Goal: Information Seeking & Learning: Find specific page/section

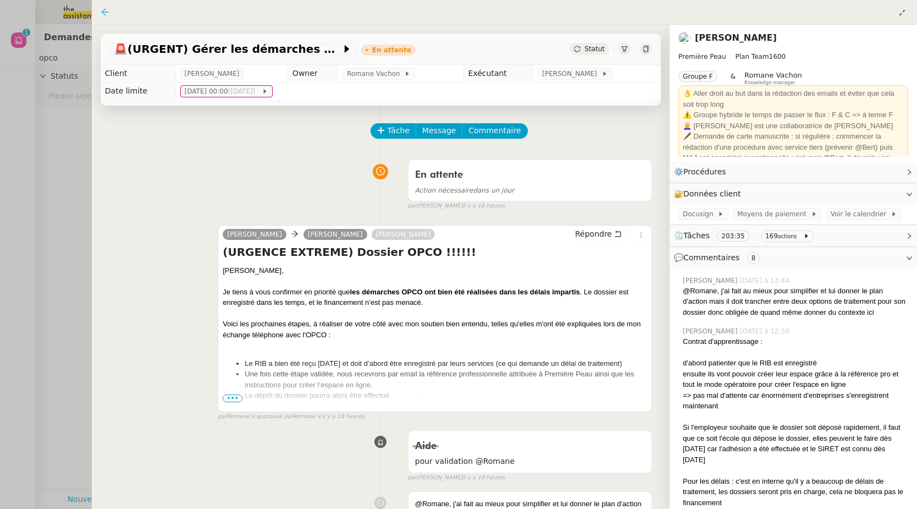
click at [104, 14] on icon at bounding box center [105, 12] width 9 height 9
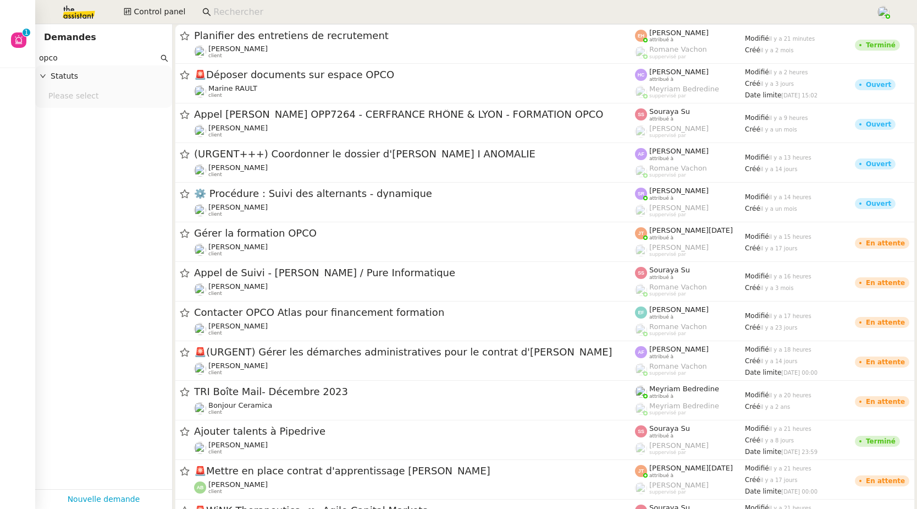
click at [57, 57] on input "opco" at bounding box center [98, 58] width 119 height 13
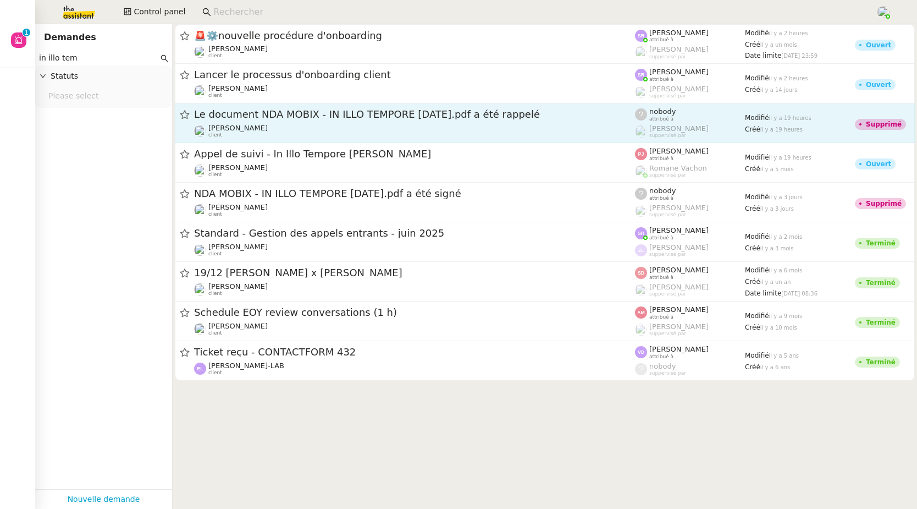
type input "in illo tem"
click at [263, 117] on span "Le document NDA MOBIX - IN ILLO TEMPORE 08 09 2025.pdf a été rappelé" at bounding box center [414, 114] width 441 height 10
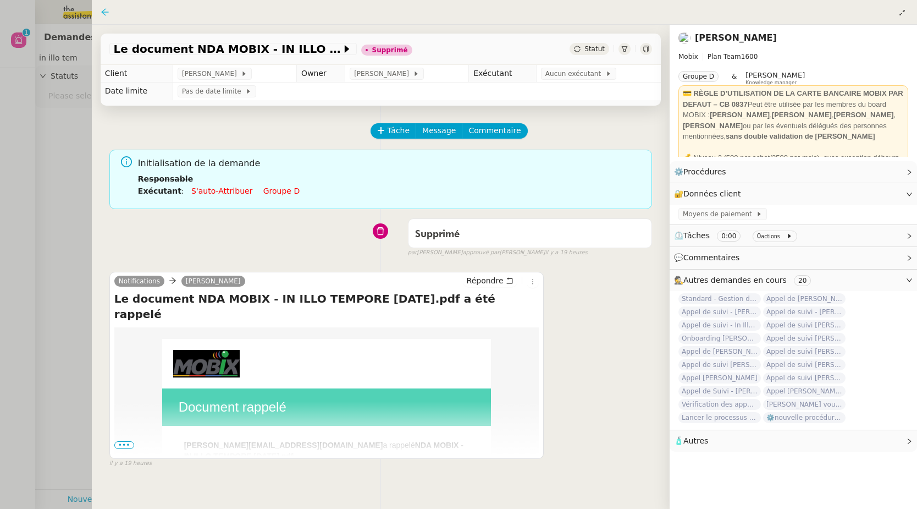
click at [104, 12] on icon at bounding box center [104, 11] width 7 height 7
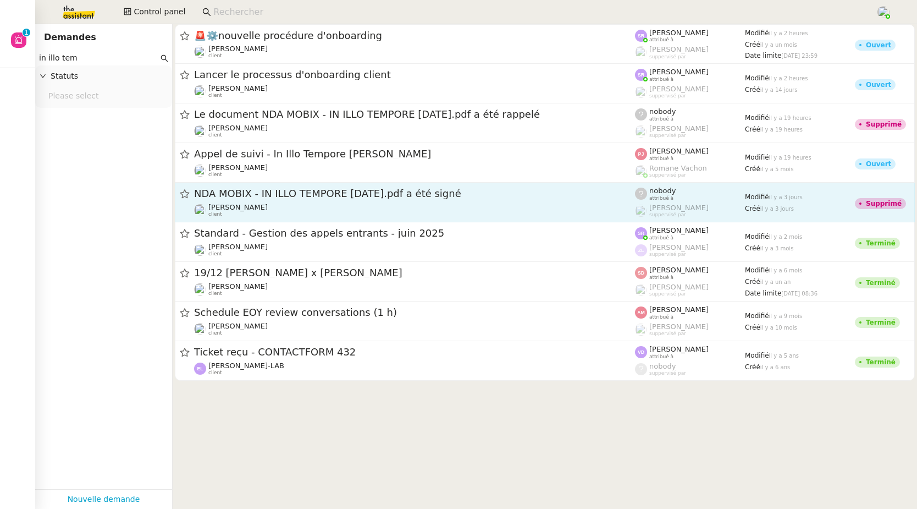
click at [286, 198] on span "NDA MOBIX - IN ILLO TEMPORE 08 09 2025.pdf a été signé" at bounding box center [414, 194] width 441 height 10
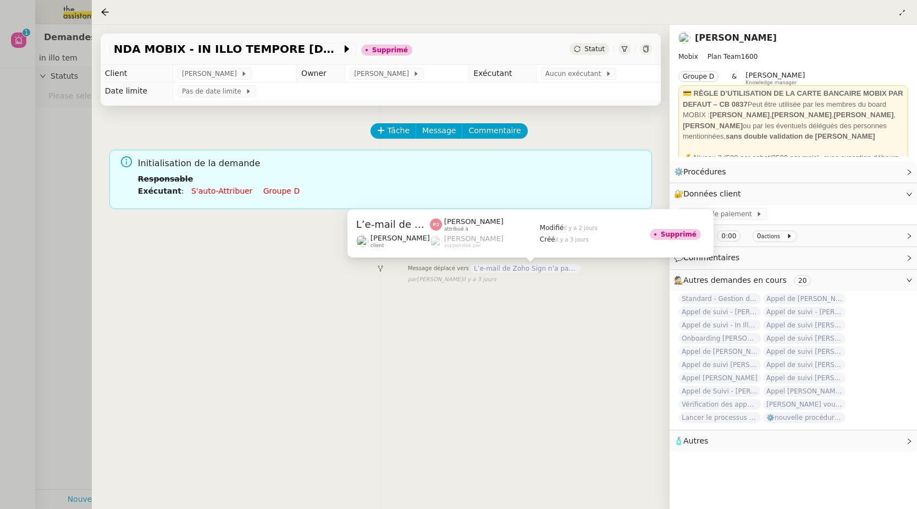
click at [499, 269] on span "L’e-mail de Zoho Sign n’a pas pu être remis" at bounding box center [526, 268] width 110 height 9
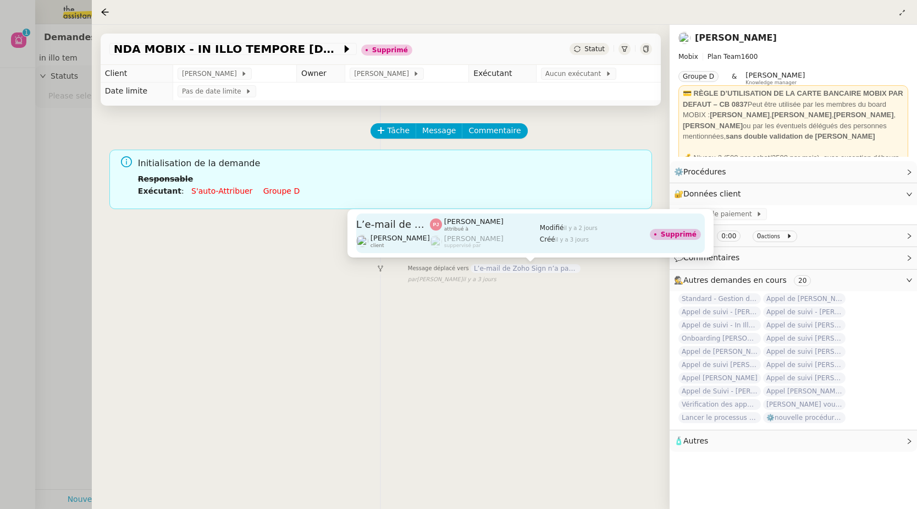
click at [472, 226] on div "Pauline Jennah attribué à" at bounding box center [473, 224] width 59 height 14
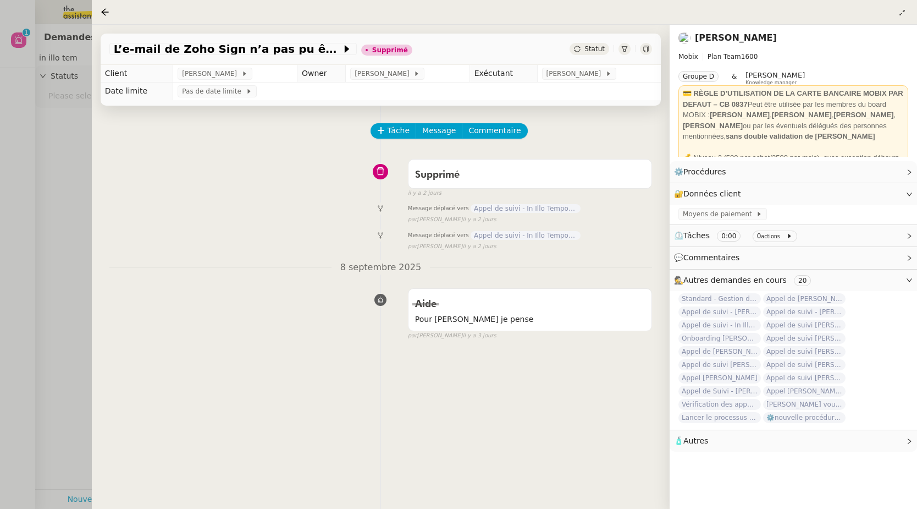
click at [485, 211] on span "Appel de suivi - In Illo Tempore Caroline André" at bounding box center [526, 208] width 110 height 9
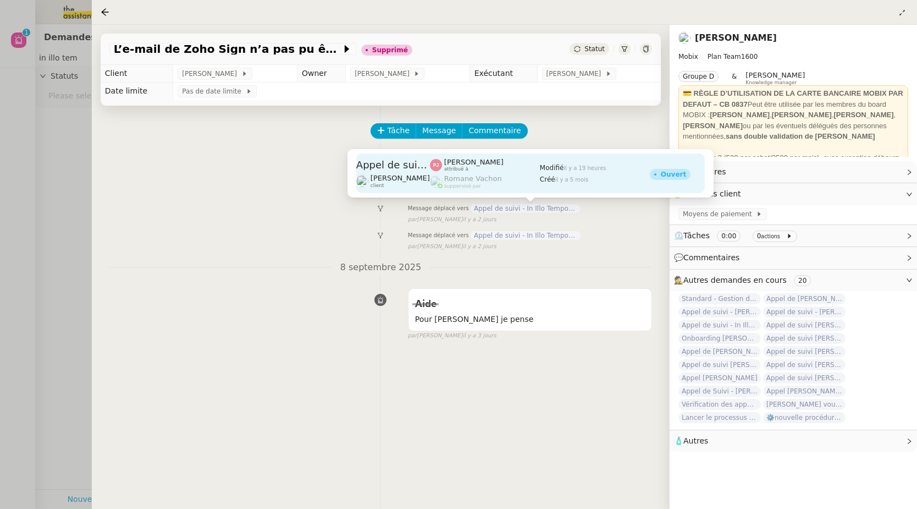
click at [391, 170] on div "Appel de suivi - In Illo Tempore Caroline André" at bounding box center [393, 165] width 74 height 14
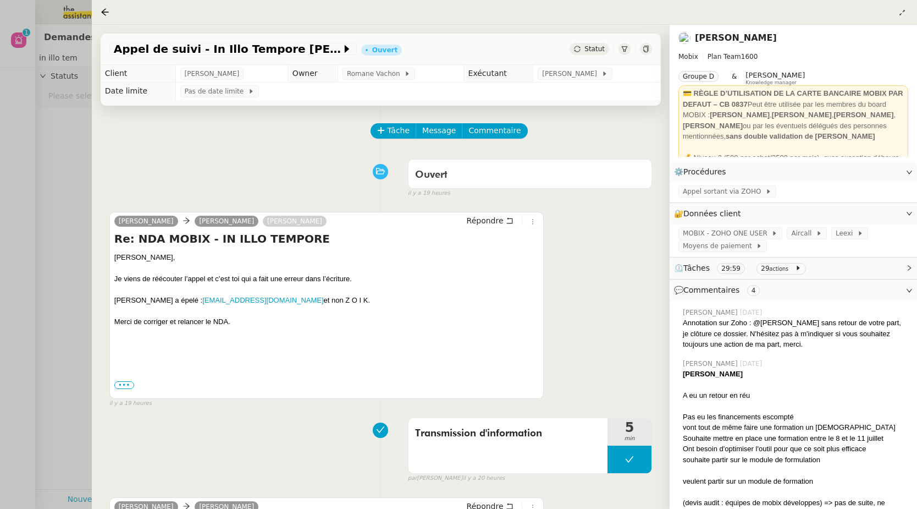
click at [825, 274] on span "⏲️ Tâches 29:59 29 actions" at bounding box center [784, 268] width 221 height 13
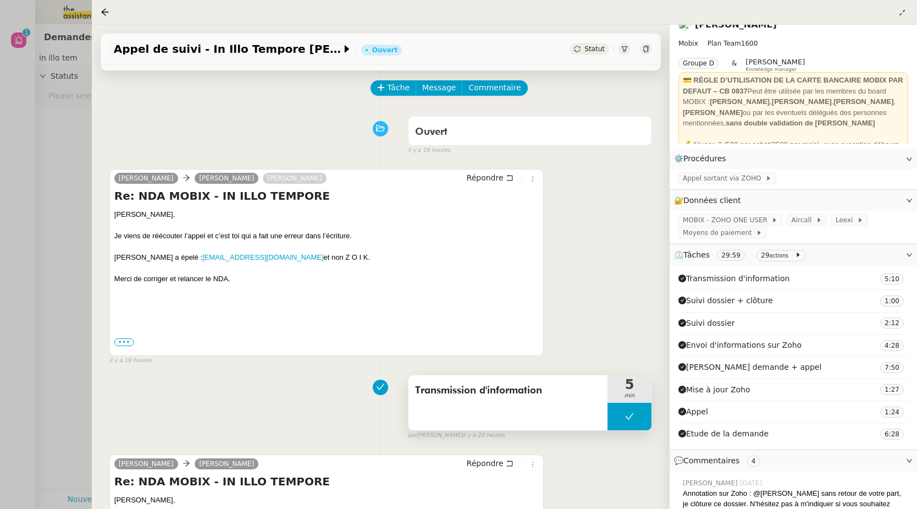
scroll to position [109, 0]
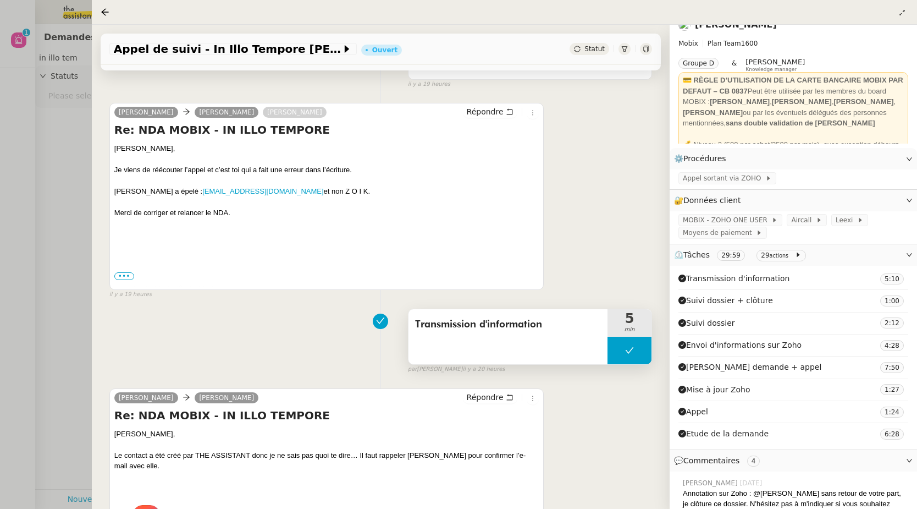
click at [544, 340] on div "Transmission d'information" at bounding box center [508, 336] width 199 height 55
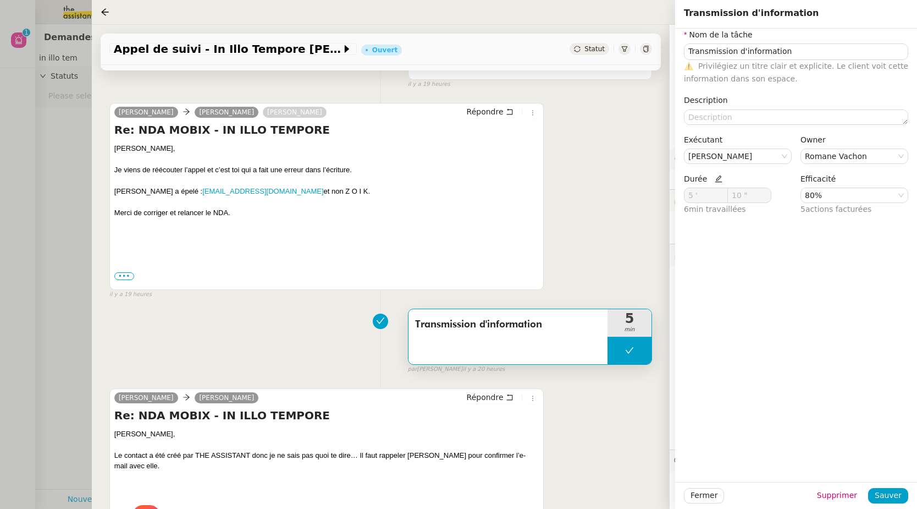
click at [613, 273] on div "Florian Parant Alex Mobix Marie Rivoira Répondre Re: NDA MOBIX - IN ILLO TEMPOR…" at bounding box center [380, 196] width 543 height 206
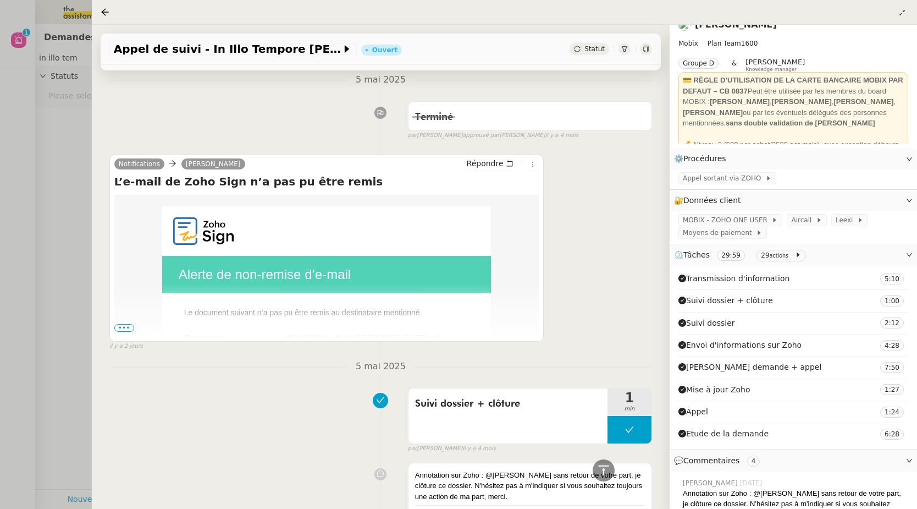
scroll to position [1310, 0]
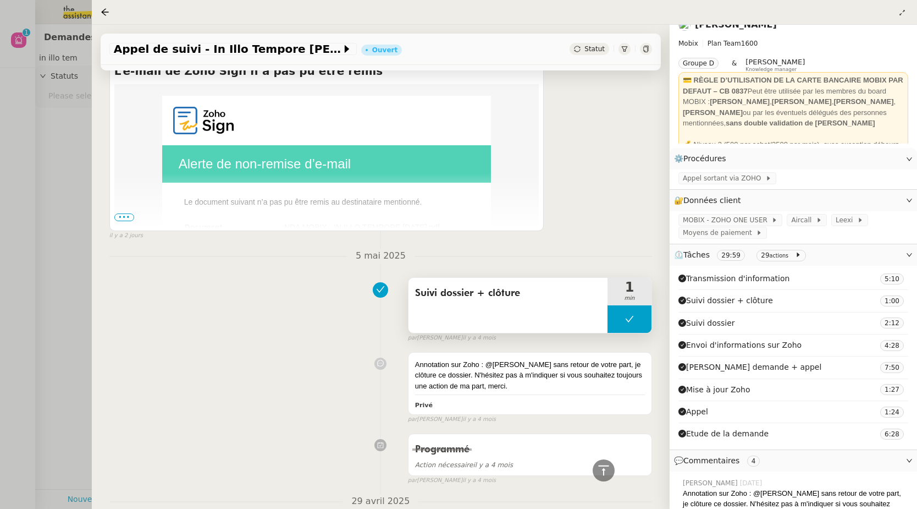
click at [544, 309] on div "Suivi dossier + clôture" at bounding box center [508, 305] width 199 height 55
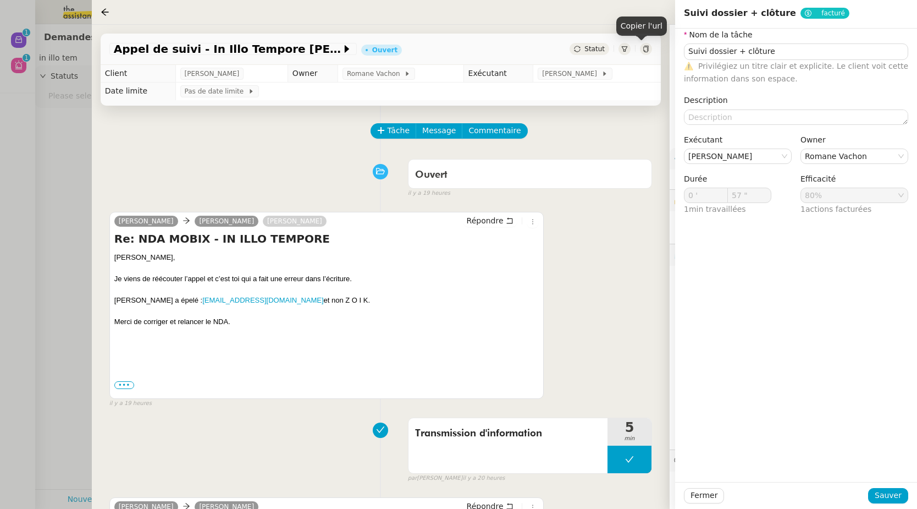
click at [643, 49] on div at bounding box center [646, 49] width 12 height 12
click at [108, 13] on icon at bounding box center [105, 12] width 9 height 9
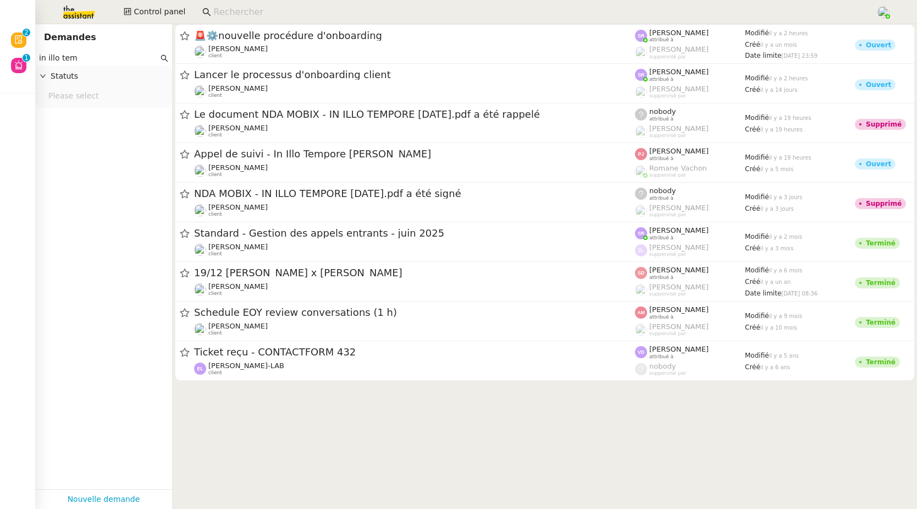
click at [269, 10] on input at bounding box center [539, 12] width 652 height 15
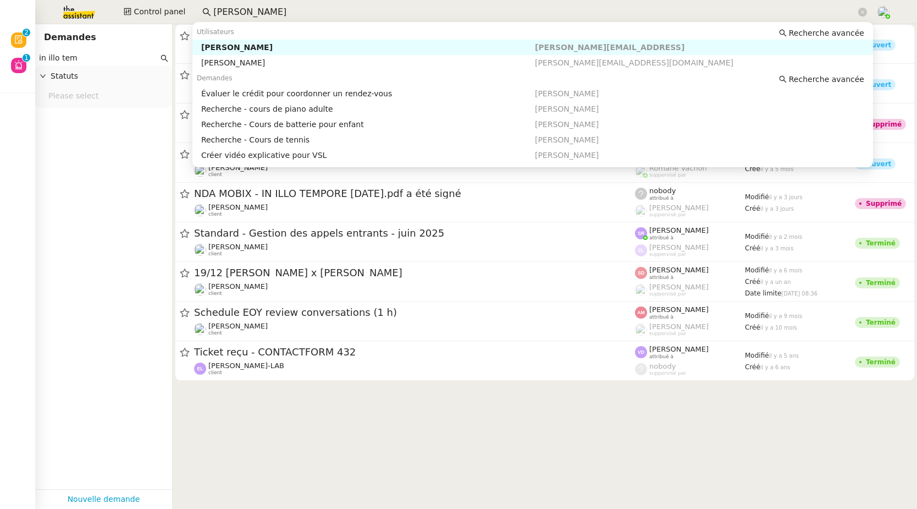
click at [262, 46] on div "Maurice N'Diaye" at bounding box center [368, 47] width 334 height 10
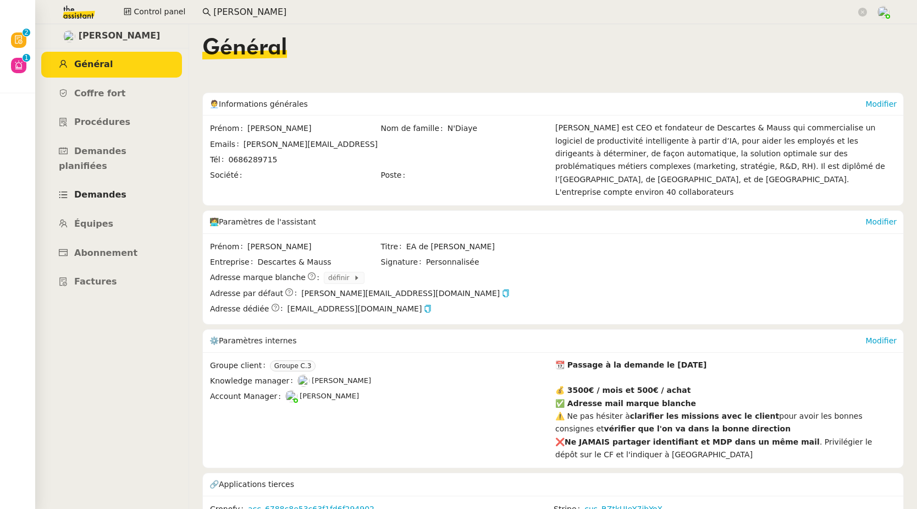
click at [123, 183] on link "Demandes" at bounding box center [111, 195] width 141 height 26
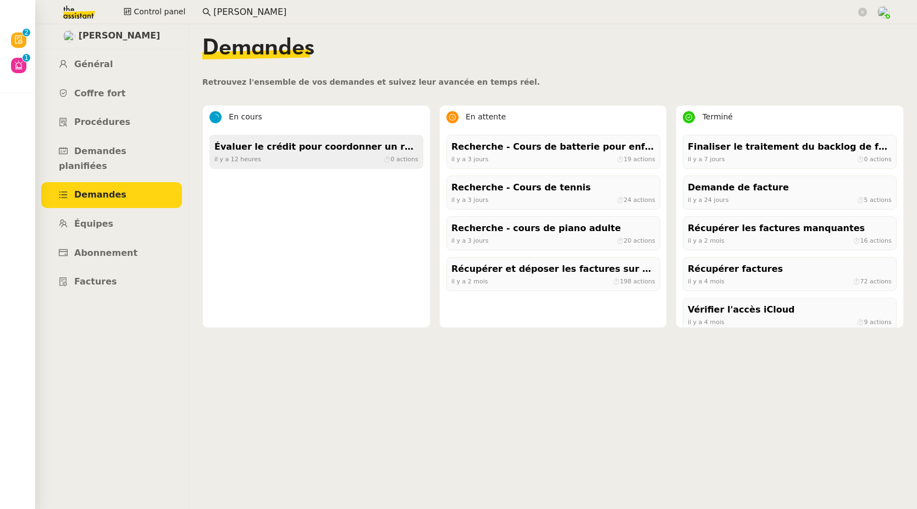
click at [268, 159] on div "il y a 12 heures ⏱ 0 actions" at bounding box center [316, 159] width 204 height 10
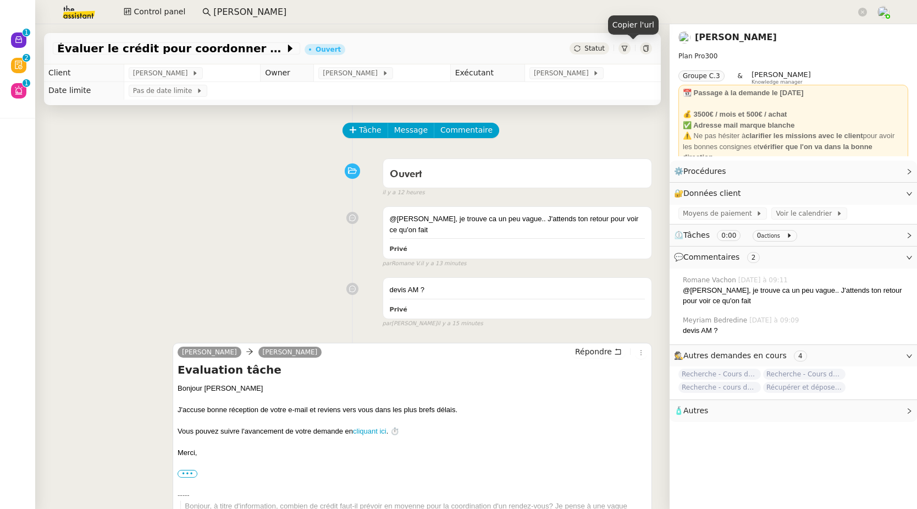
click at [643, 49] on icon at bounding box center [645, 48] width 5 height 7
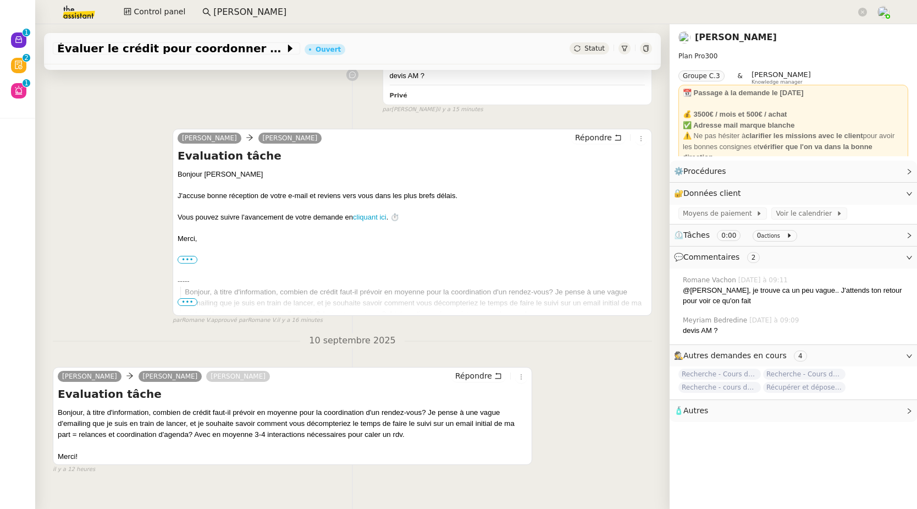
scroll to position [240, 0]
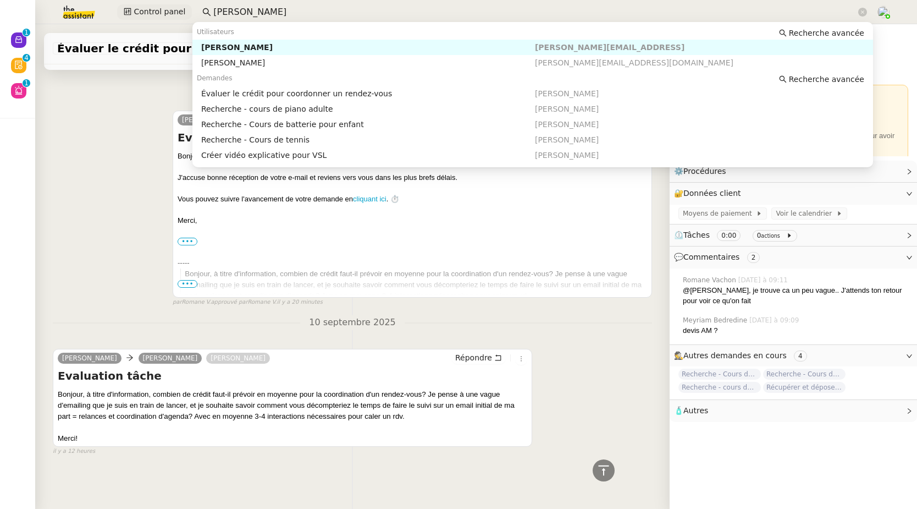
drag, startPoint x: 269, startPoint y: 9, endPoint x: 175, endPoint y: 8, distance: 94.0
click at [175, 8] on div "Control panel maurice n" at bounding box center [458, 12] width 862 height 24
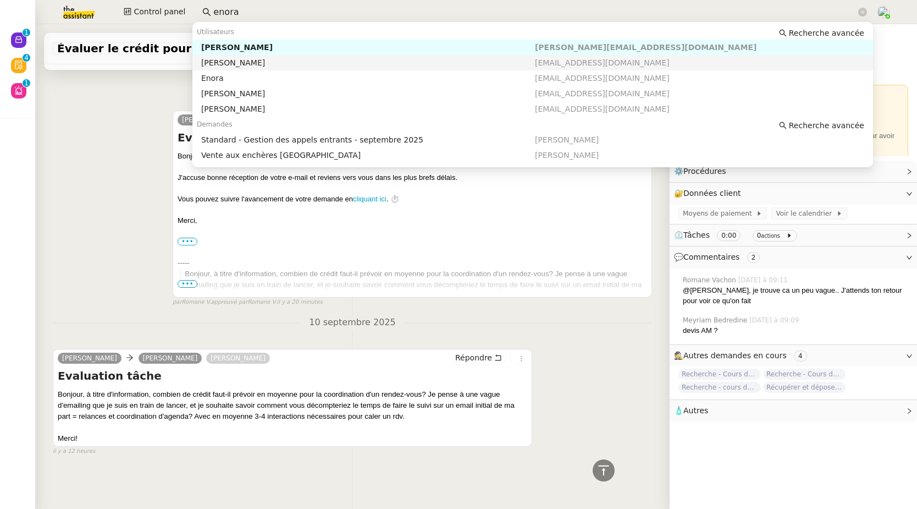
click at [213, 64] on div "Enora Conan" at bounding box center [368, 63] width 334 height 10
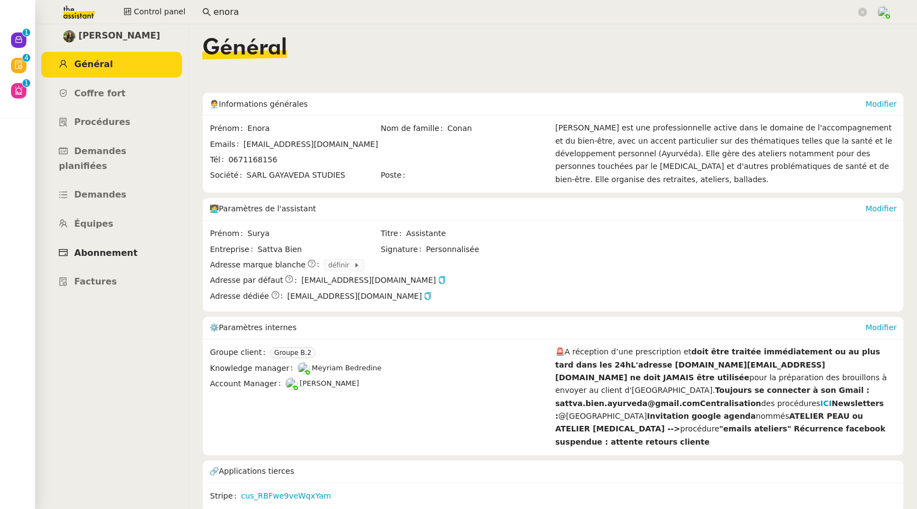
click at [112, 246] on link "Abonnement" at bounding box center [111, 253] width 141 height 26
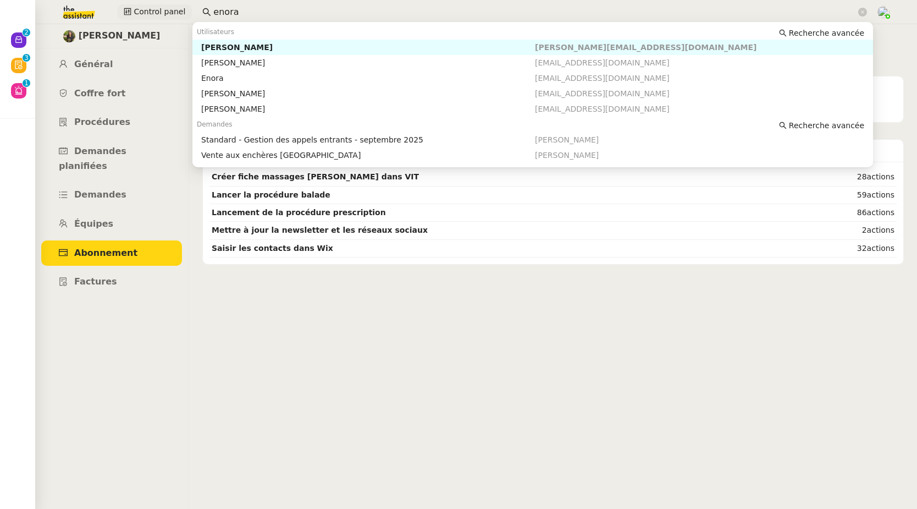
drag, startPoint x: 186, startPoint y: 11, endPoint x: 171, endPoint y: 11, distance: 14.8
click at [171, 11] on div "Control panel enora" at bounding box center [458, 12] width 862 height 24
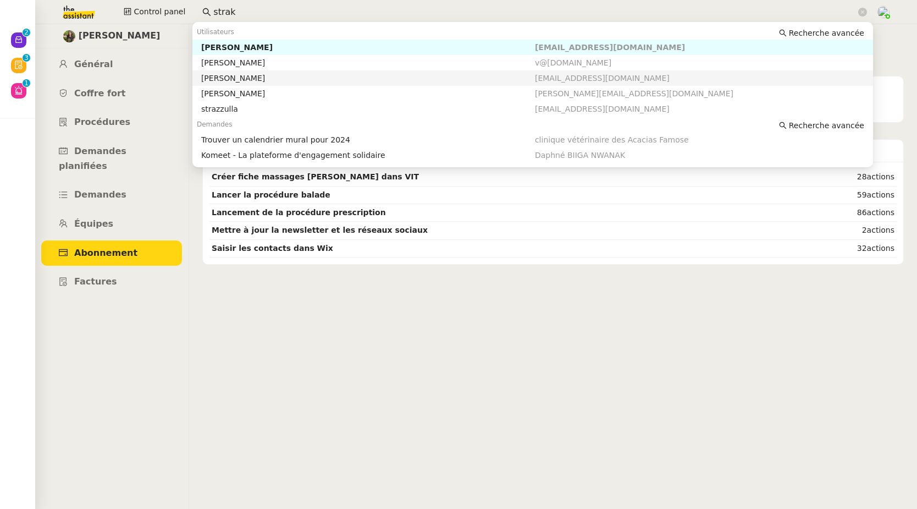
click at [224, 76] on div "Axel BANDIAKY" at bounding box center [368, 78] width 334 height 10
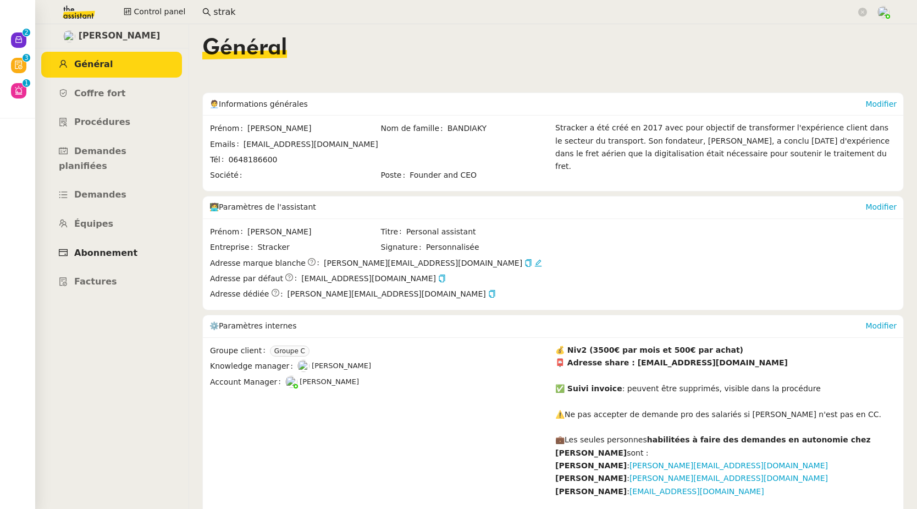
click at [101, 247] on span "Abonnement" at bounding box center [105, 252] width 63 height 10
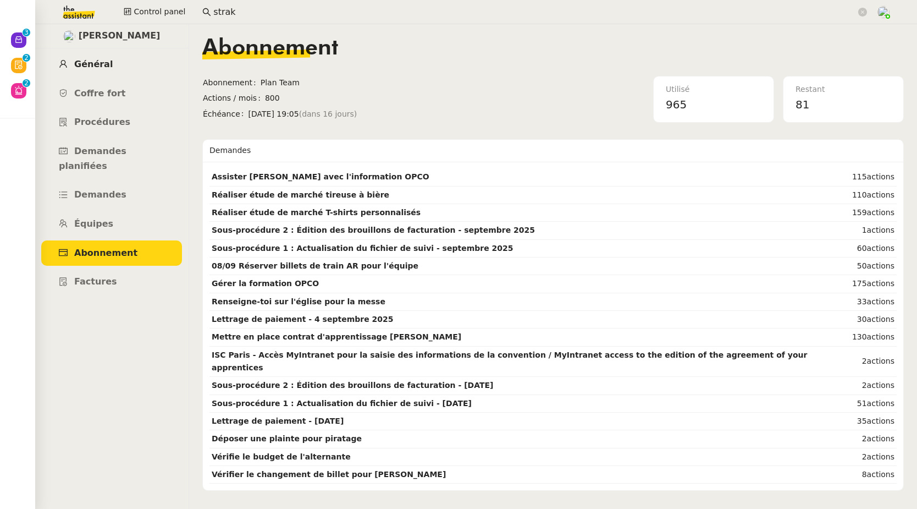
click at [107, 58] on link "Général" at bounding box center [111, 65] width 141 height 26
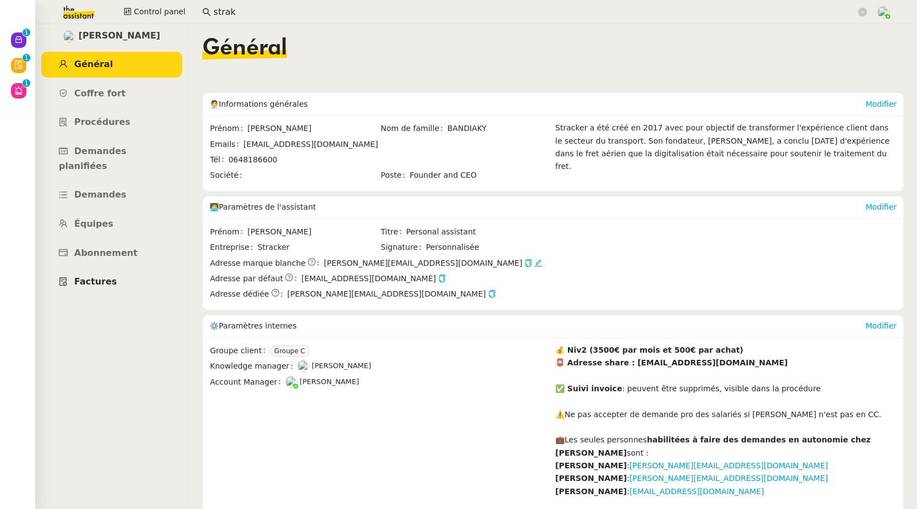
click at [96, 276] on span "Factures" at bounding box center [95, 281] width 43 height 10
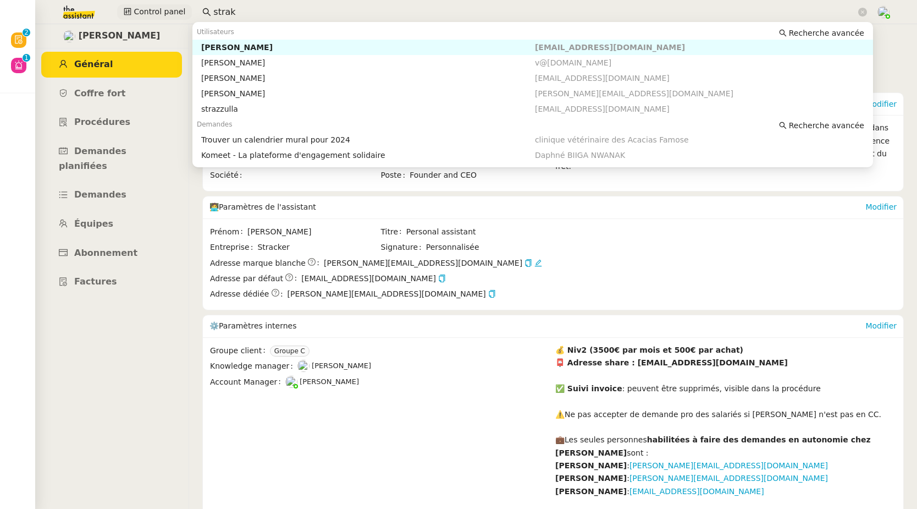
drag, startPoint x: 249, startPoint y: 10, endPoint x: 179, endPoint y: 4, distance: 70.6
click at [179, 4] on div "Control panel strak" at bounding box center [458, 12] width 862 height 24
click at [215, 43] on div "Réma Ngaiboye" at bounding box center [368, 47] width 334 height 10
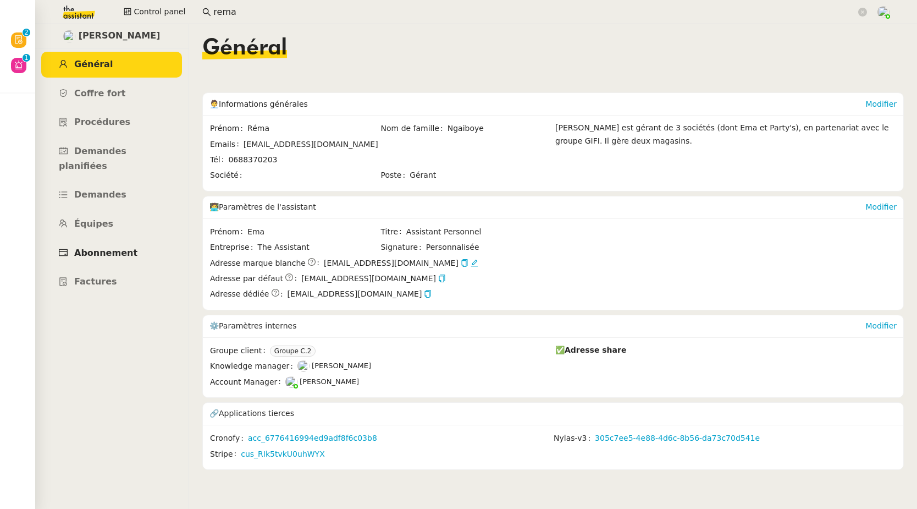
click at [96, 240] on link "Abonnement" at bounding box center [111, 253] width 141 height 26
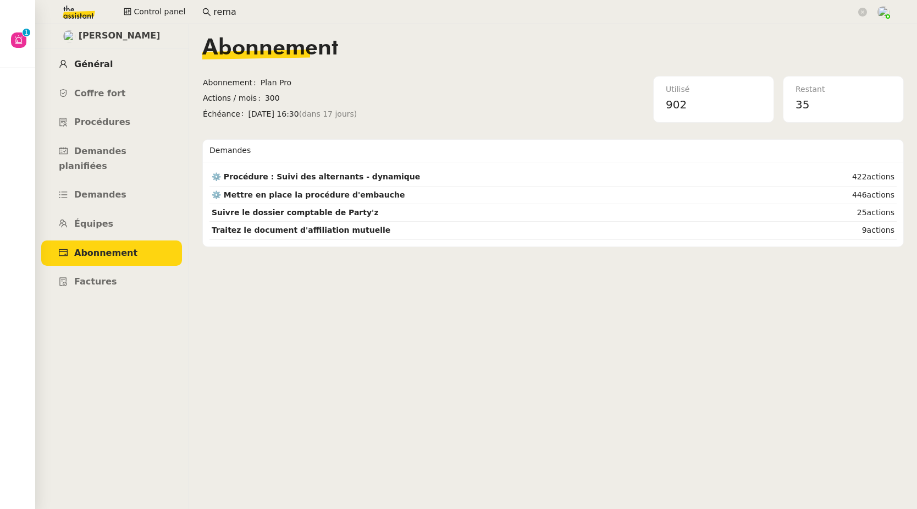
click at [102, 60] on span "Général" at bounding box center [93, 64] width 38 height 10
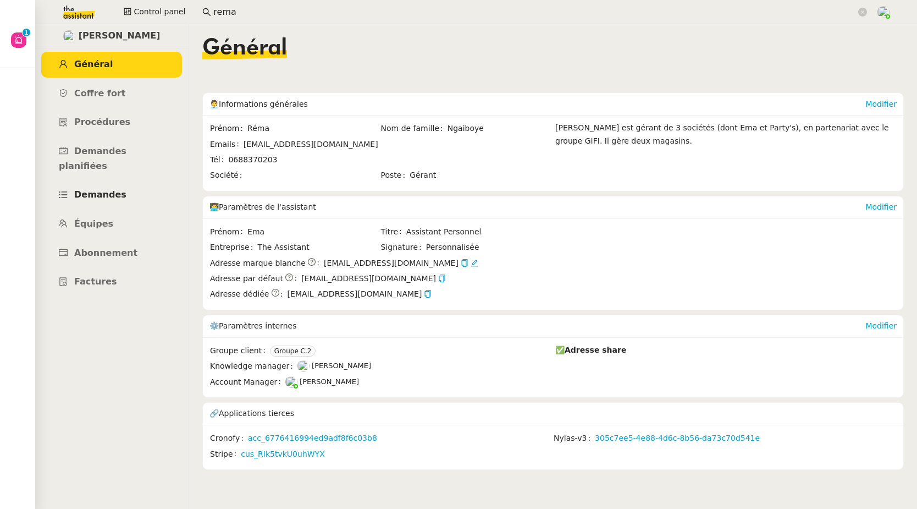
click at [123, 182] on link "Demandes" at bounding box center [111, 195] width 141 height 26
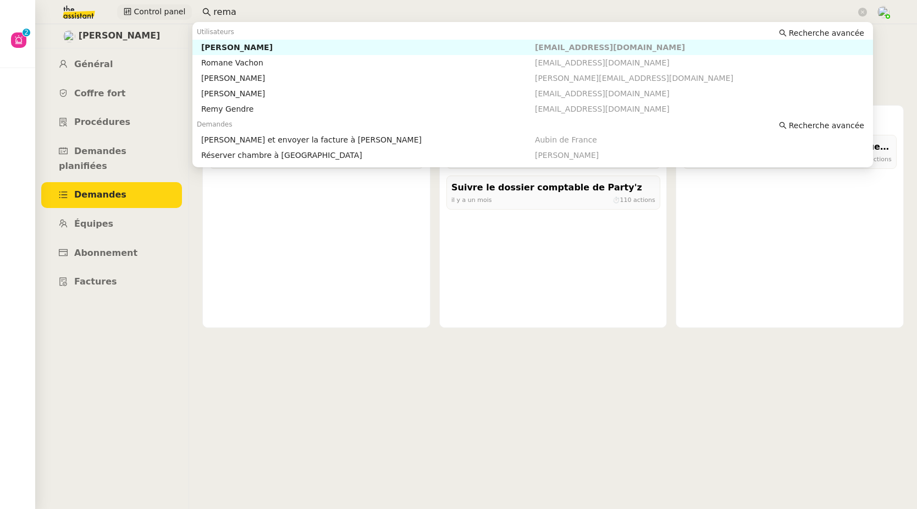
drag, startPoint x: 221, startPoint y: 8, endPoint x: 172, endPoint y: 8, distance: 48.9
click at [172, 8] on div "Control panel rema" at bounding box center [458, 12] width 862 height 24
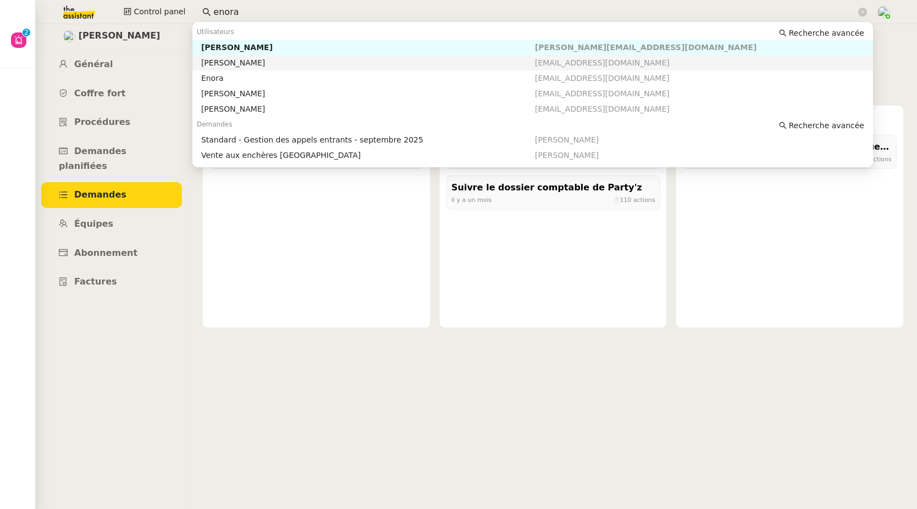
click at [205, 62] on div "Enora Conan" at bounding box center [368, 63] width 334 height 10
type input "enora"
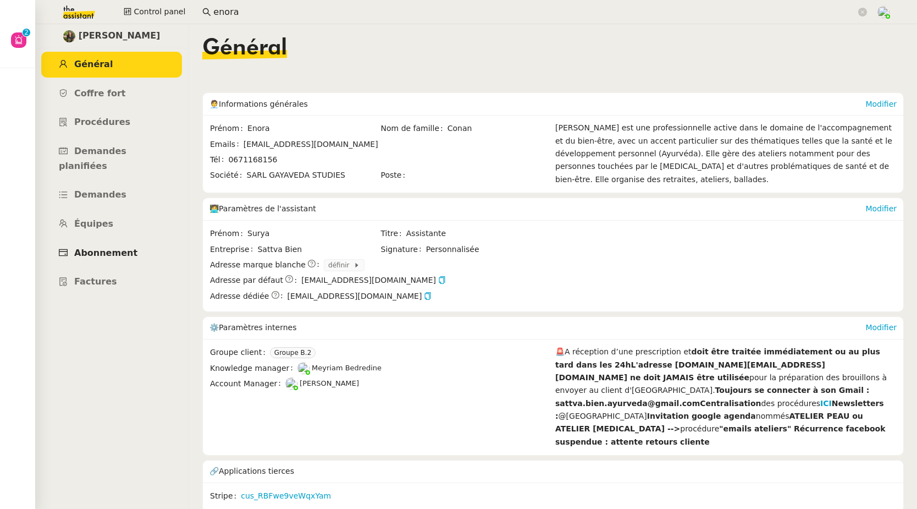
click at [110, 247] on span "Abonnement" at bounding box center [105, 252] width 63 height 10
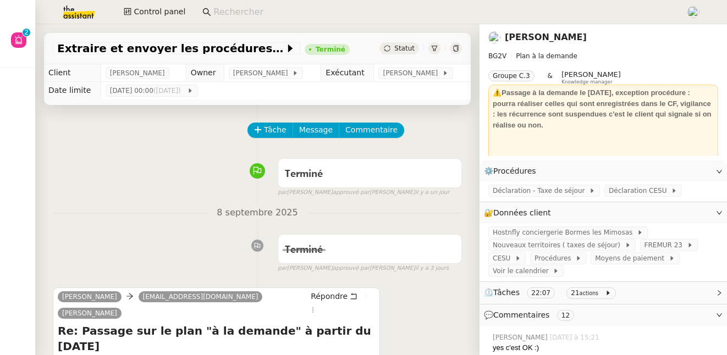
click at [245, 8] on input at bounding box center [443, 12] width 461 height 15
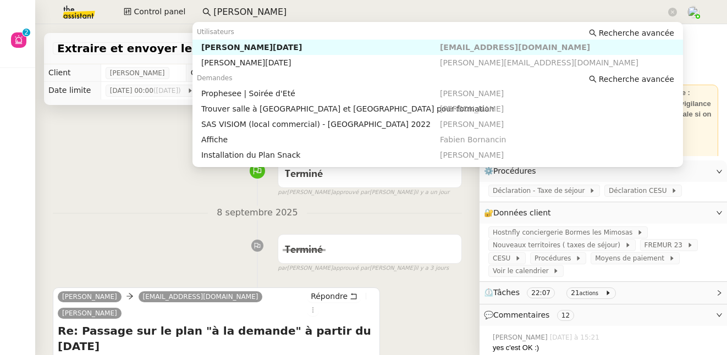
click at [258, 51] on div "Sandra Toussaint" at bounding box center [320, 47] width 239 height 10
type input "sandra tous"
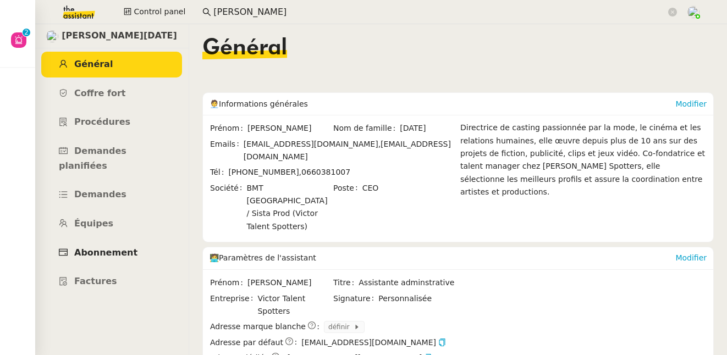
click at [120, 247] on span "Abonnement" at bounding box center [105, 252] width 63 height 10
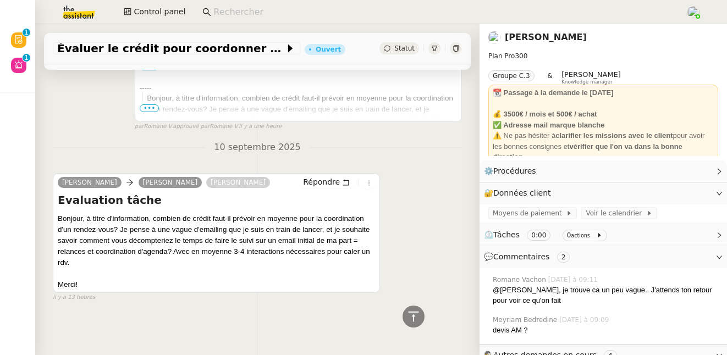
scroll to position [426, 0]
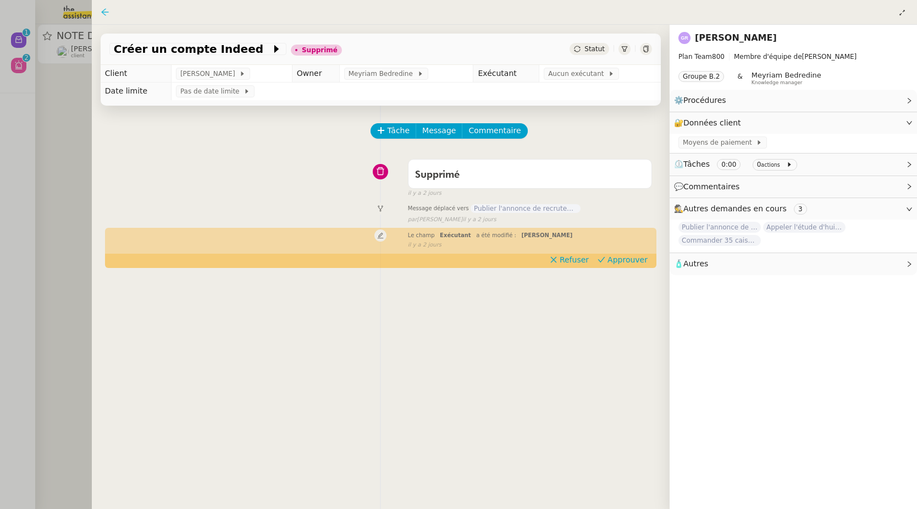
click at [101, 15] on icon at bounding box center [105, 12] width 9 height 9
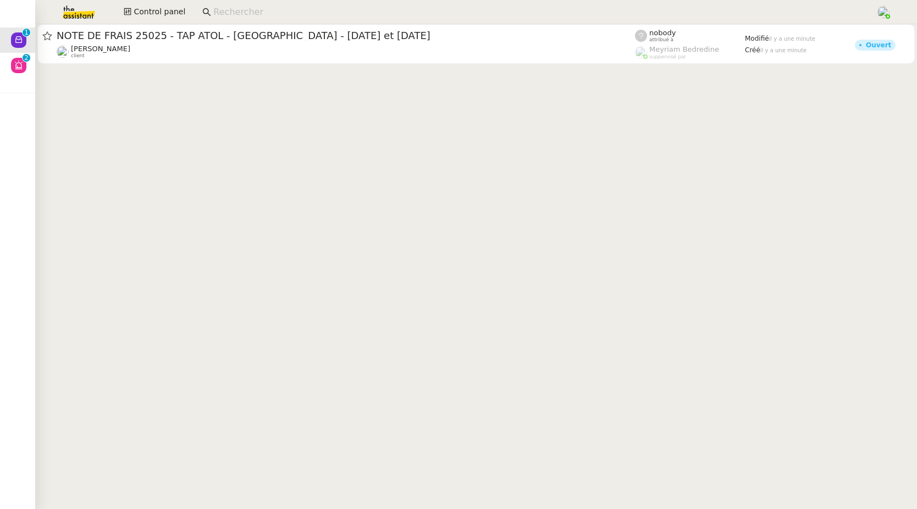
click at [232, 13] on input at bounding box center [539, 12] width 652 height 15
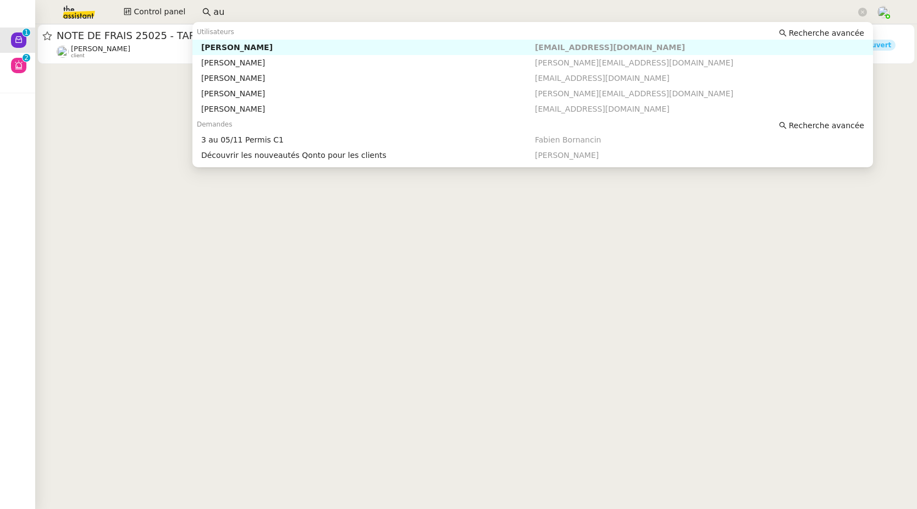
type input "a"
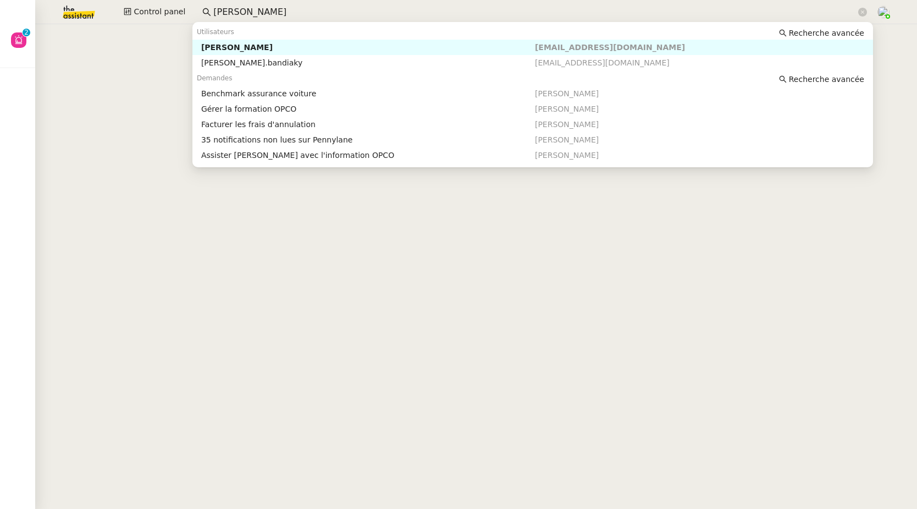
click at [247, 48] on div "Axel BANDIAKY" at bounding box center [368, 47] width 334 height 10
type input "axel ban"
